Goal: Information Seeking & Learning: Learn about a topic

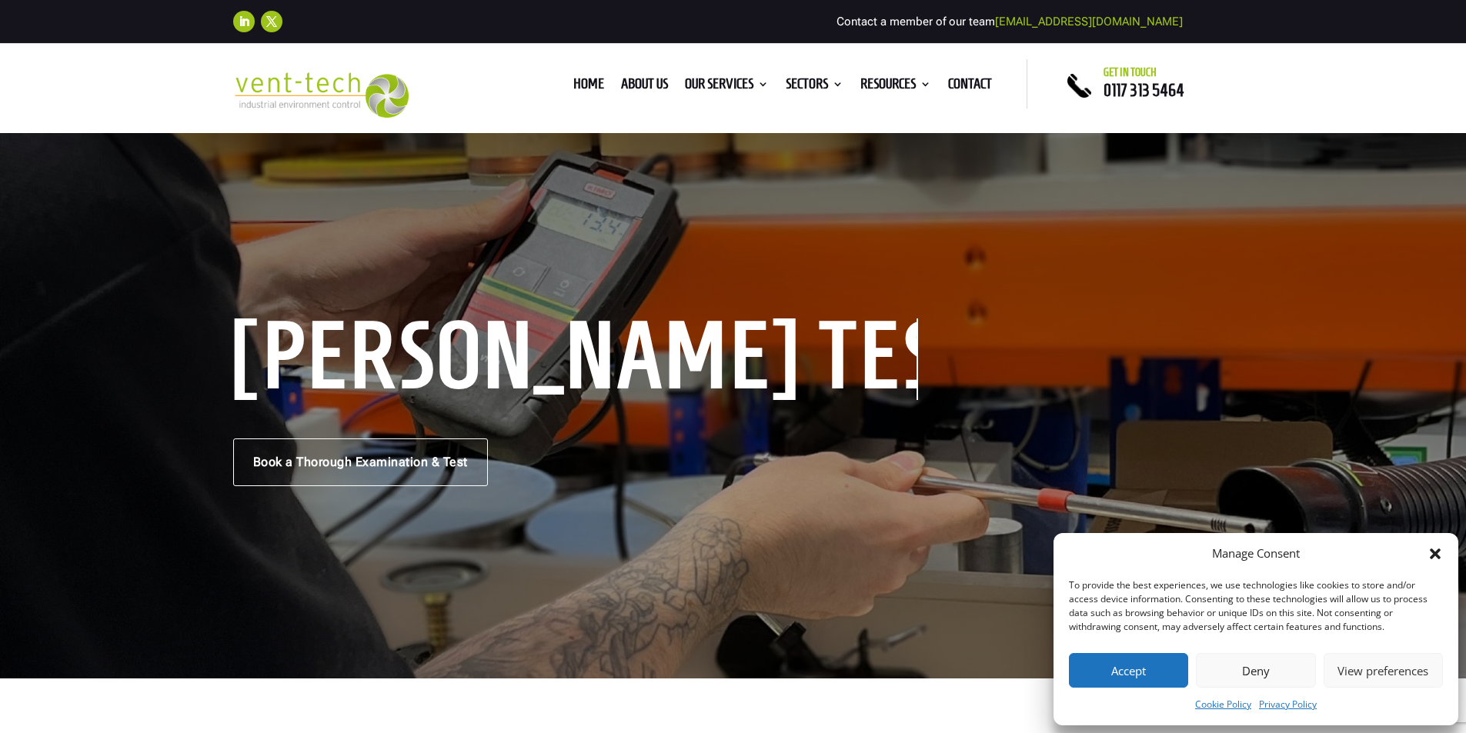
click at [1115, 670] on button "Accept" at bounding box center [1128, 670] width 119 height 35
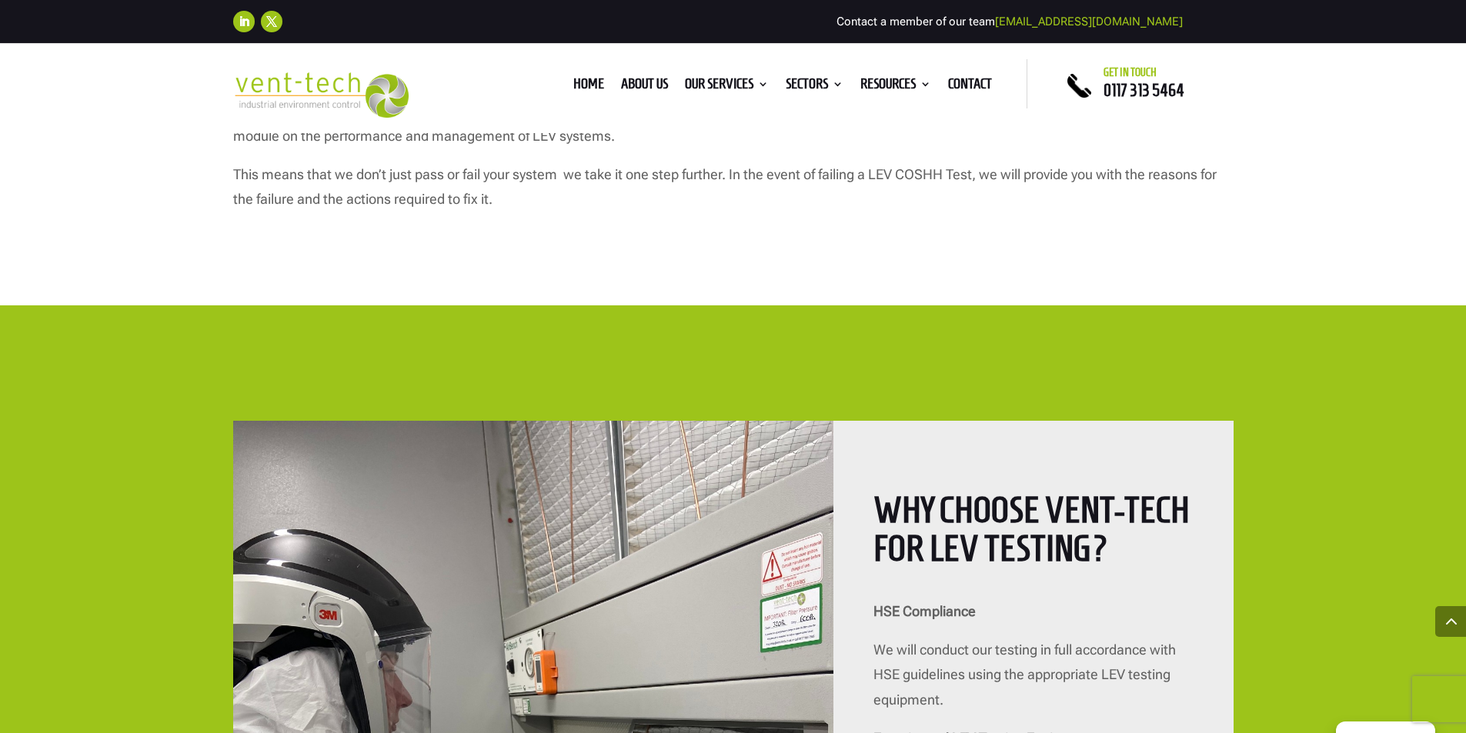
scroll to position [8255, 0]
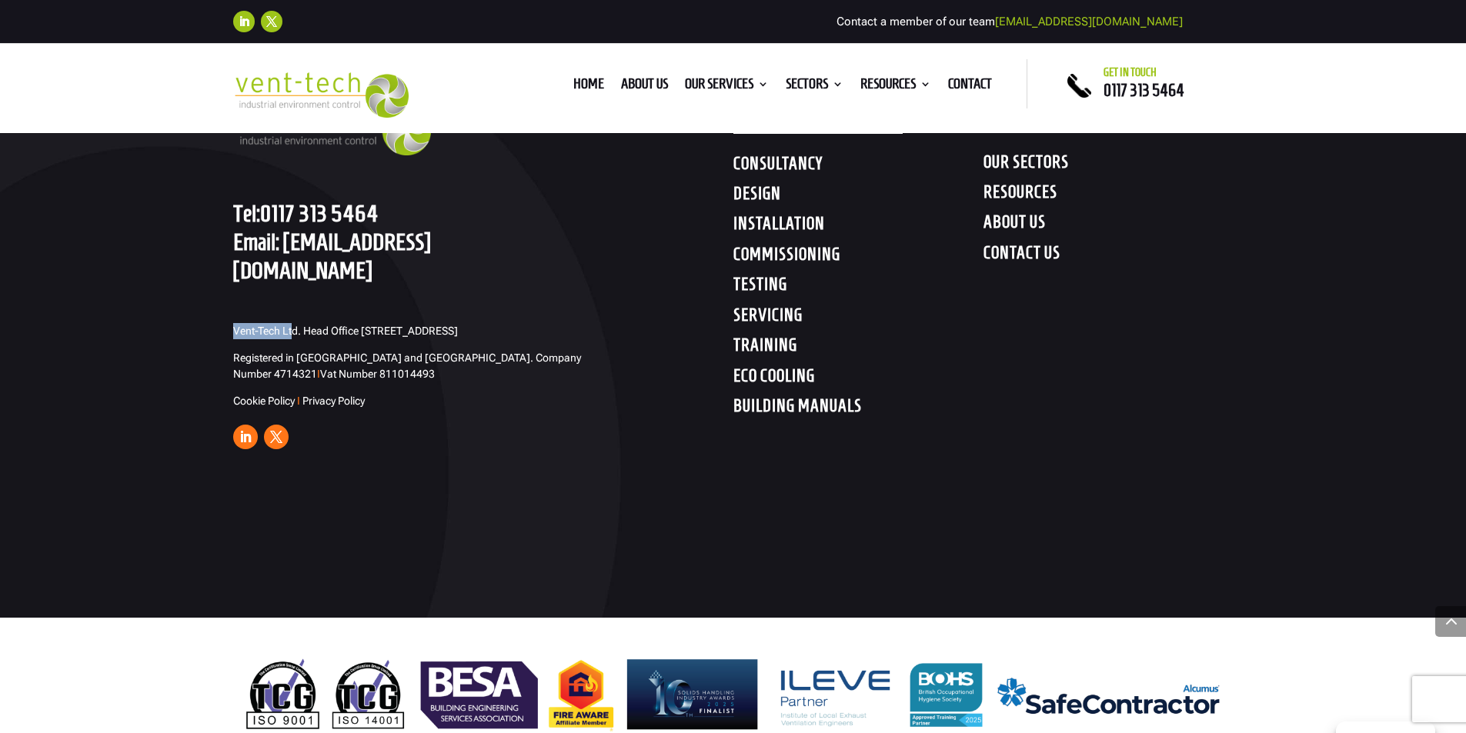
drag, startPoint x: 229, startPoint y: 279, endPoint x: 295, endPoint y: 276, distance: 65.5
click at [295, 276] on div "GET IN TOUCH Tel: [PHONE_NUMBER] Email: [EMAIL_ADDRESS][DOMAIN_NAME] Vent-Tech …" at bounding box center [733, 255] width 1466 height 725
drag, startPoint x: 296, startPoint y: 276, endPoint x: 232, endPoint y: 274, distance: 63.2
click at [233, 325] on span "Vent-Tech Ltd. Head Office [STREET_ADDRESS]" at bounding box center [345, 331] width 225 height 12
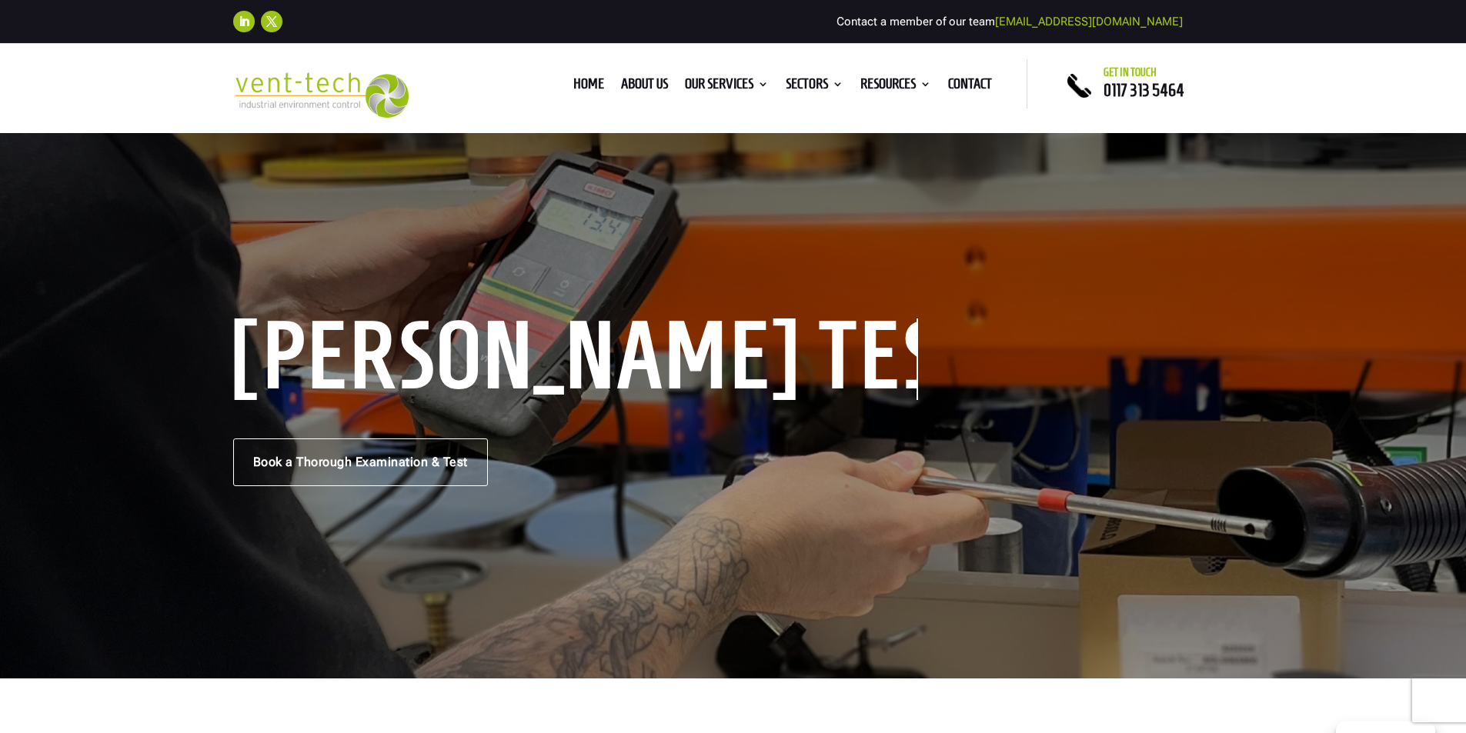
drag, startPoint x: 245, startPoint y: 282, endPoint x: 73, endPoint y: 388, distance: 201.8
click at [73, 388] on div "[PERSON_NAME] Testing Book a Thorough Examination & Test" at bounding box center [733, 405] width 1466 height 548
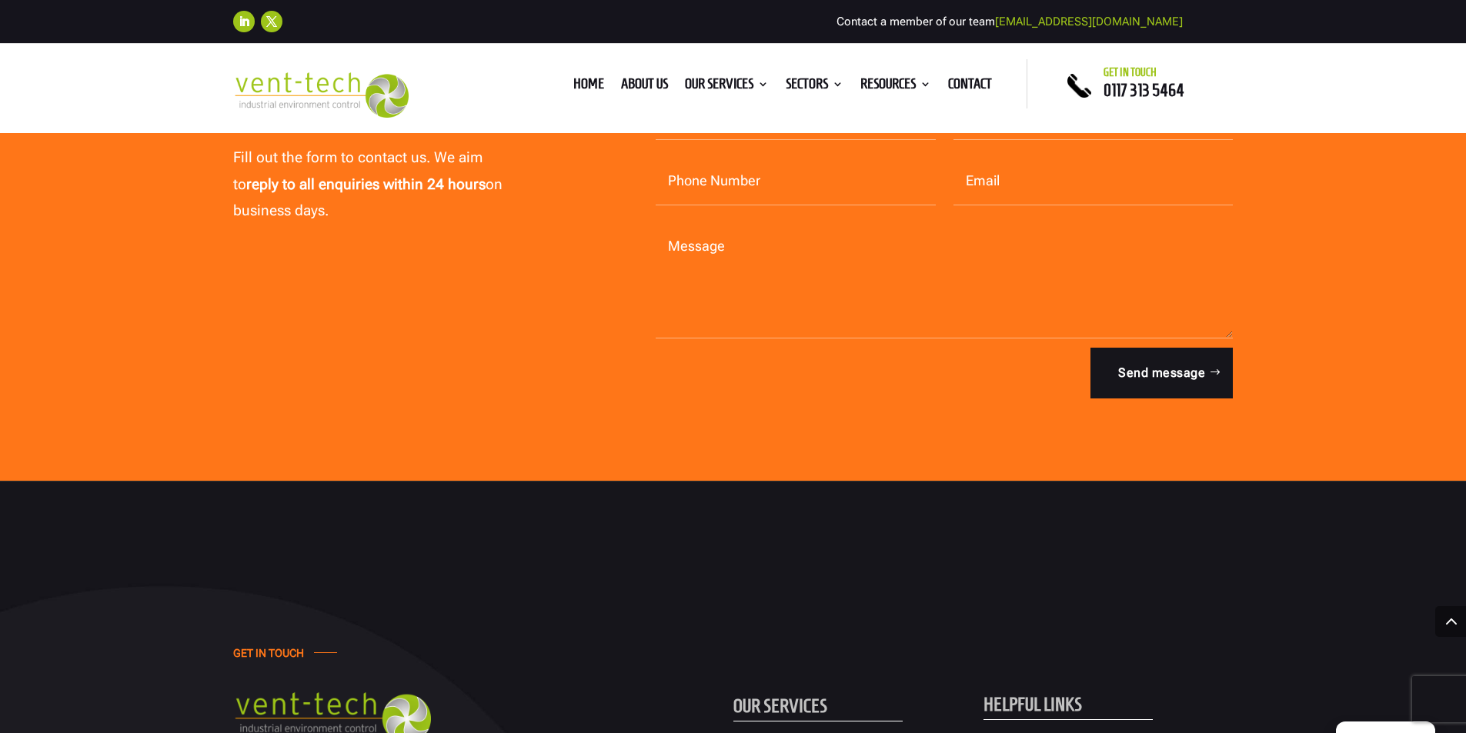
scroll to position [8255, 0]
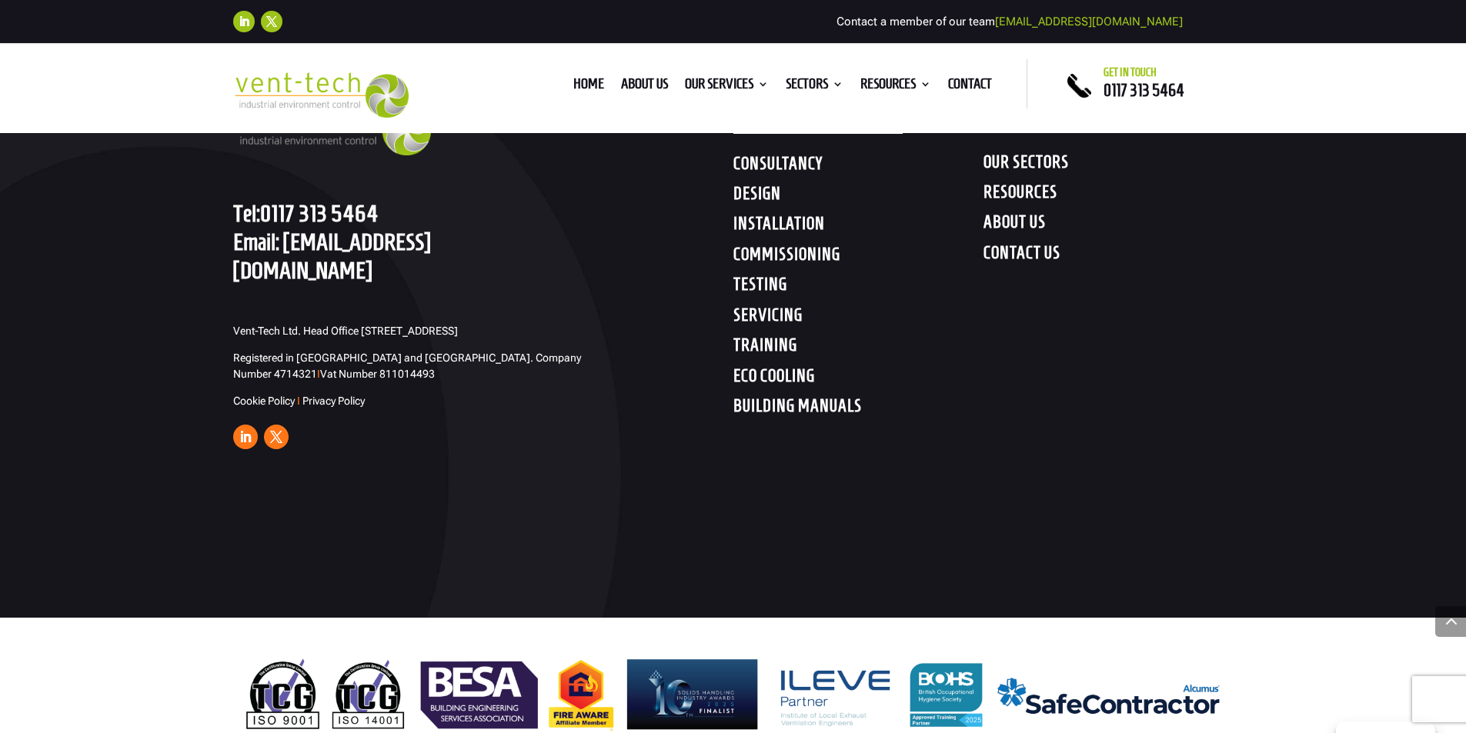
click at [258, 352] on span "Registered in [GEOGRAPHIC_DATA] and [GEOGRAPHIC_DATA]. Company Number 4714321 I…" at bounding box center [407, 366] width 348 height 28
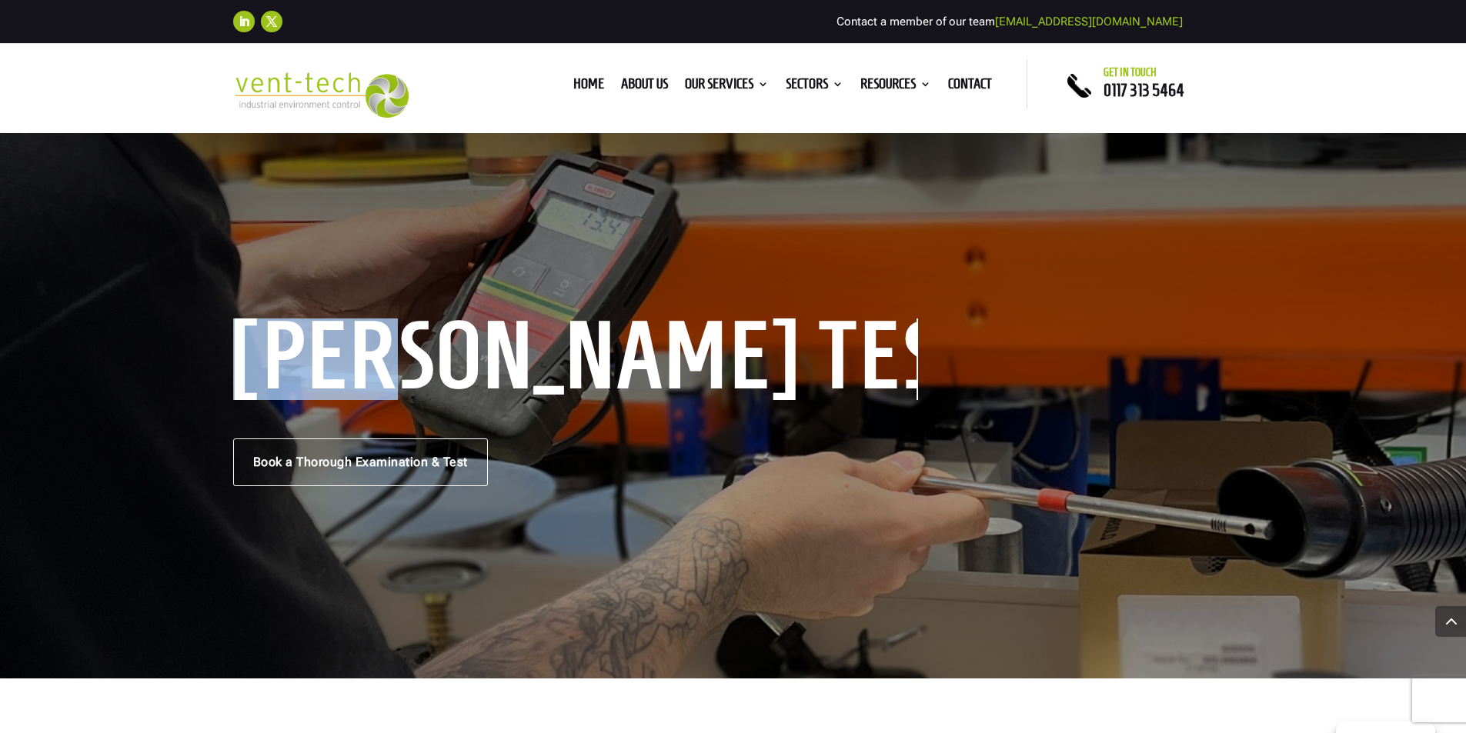
click at [258, 333] on h1 "[PERSON_NAME] Testing" at bounding box center [575, 360] width 685 height 82
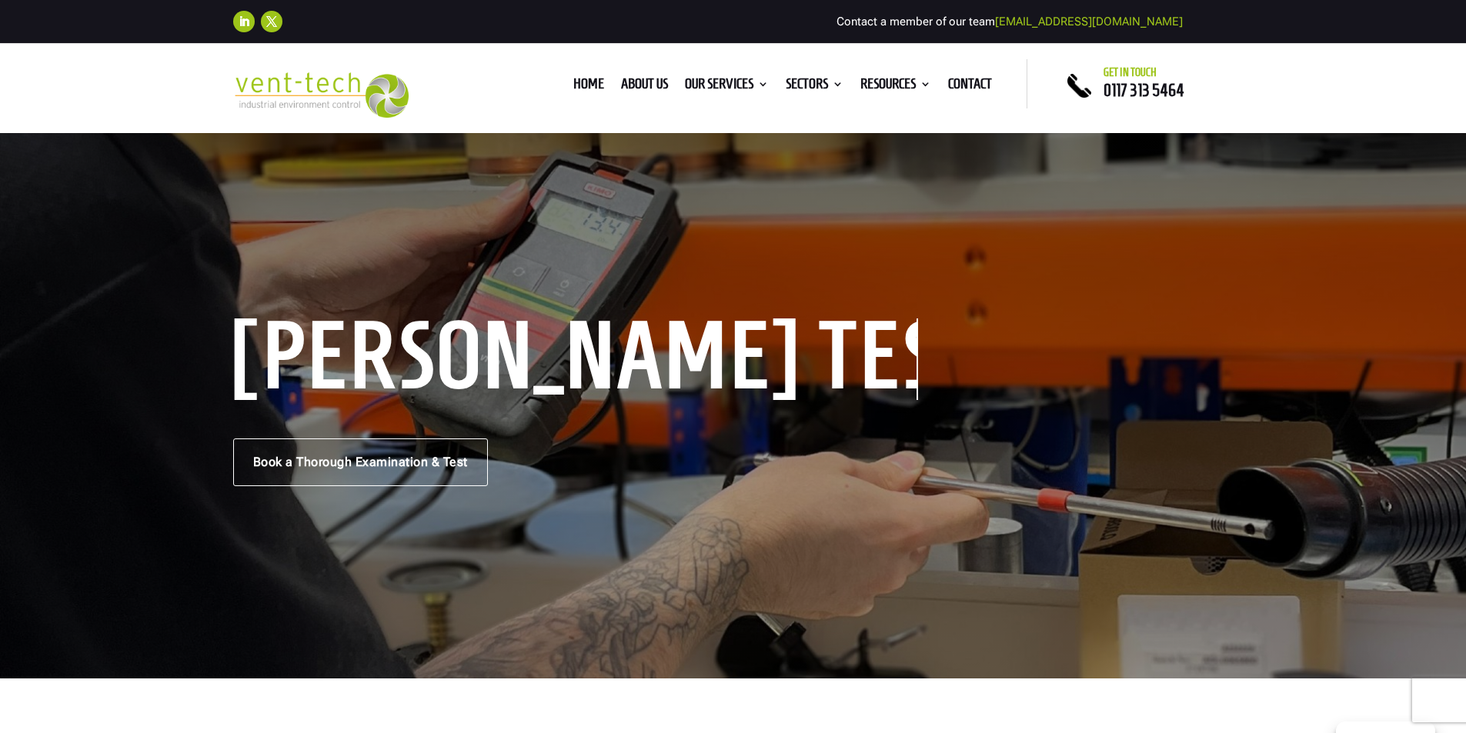
click at [1122, 369] on div "[PERSON_NAME] Testing Book a Thorough Examination & Test" at bounding box center [733, 404] width 1001 height 163
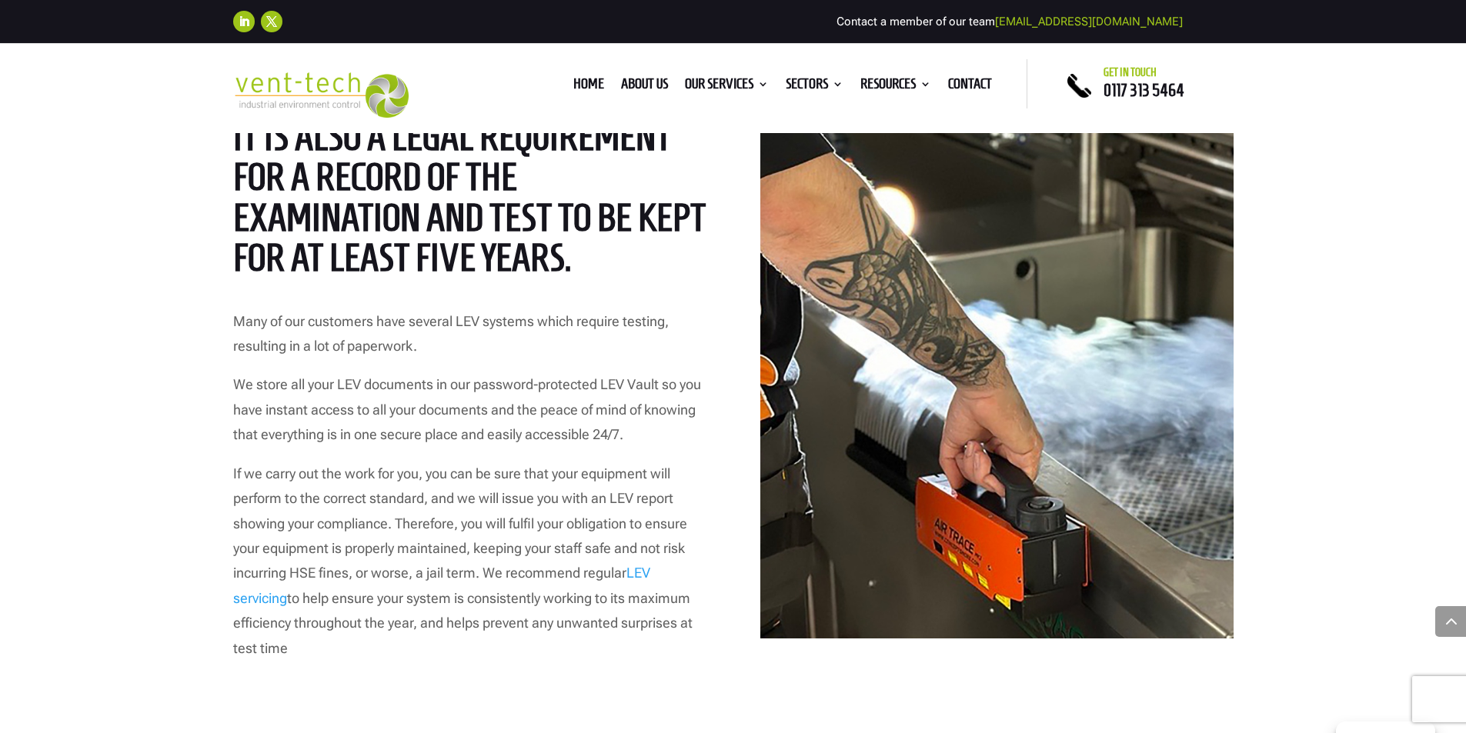
scroll to position [8255, 0]
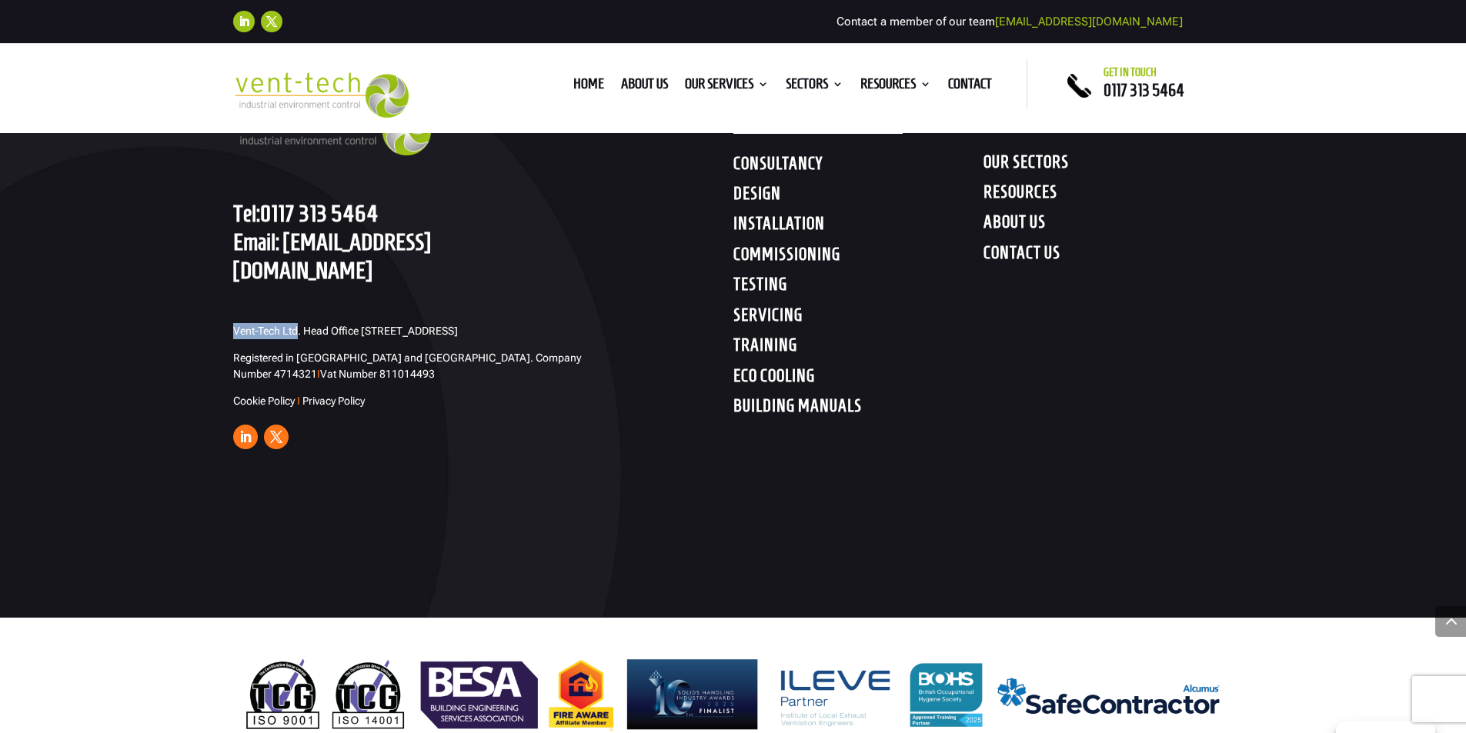
drag, startPoint x: 216, startPoint y: 285, endPoint x: 296, endPoint y: 275, distance: 80.7
click at [296, 275] on div "GET IN TOUCH Tel: [PHONE_NUMBER] Email: [EMAIL_ADDRESS][DOMAIN_NAME] Vent-Tech …" at bounding box center [733, 255] width 1466 height 725
copy span "Vent-Tech Ltd"
